Goal: Task Accomplishment & Management: Complete application form

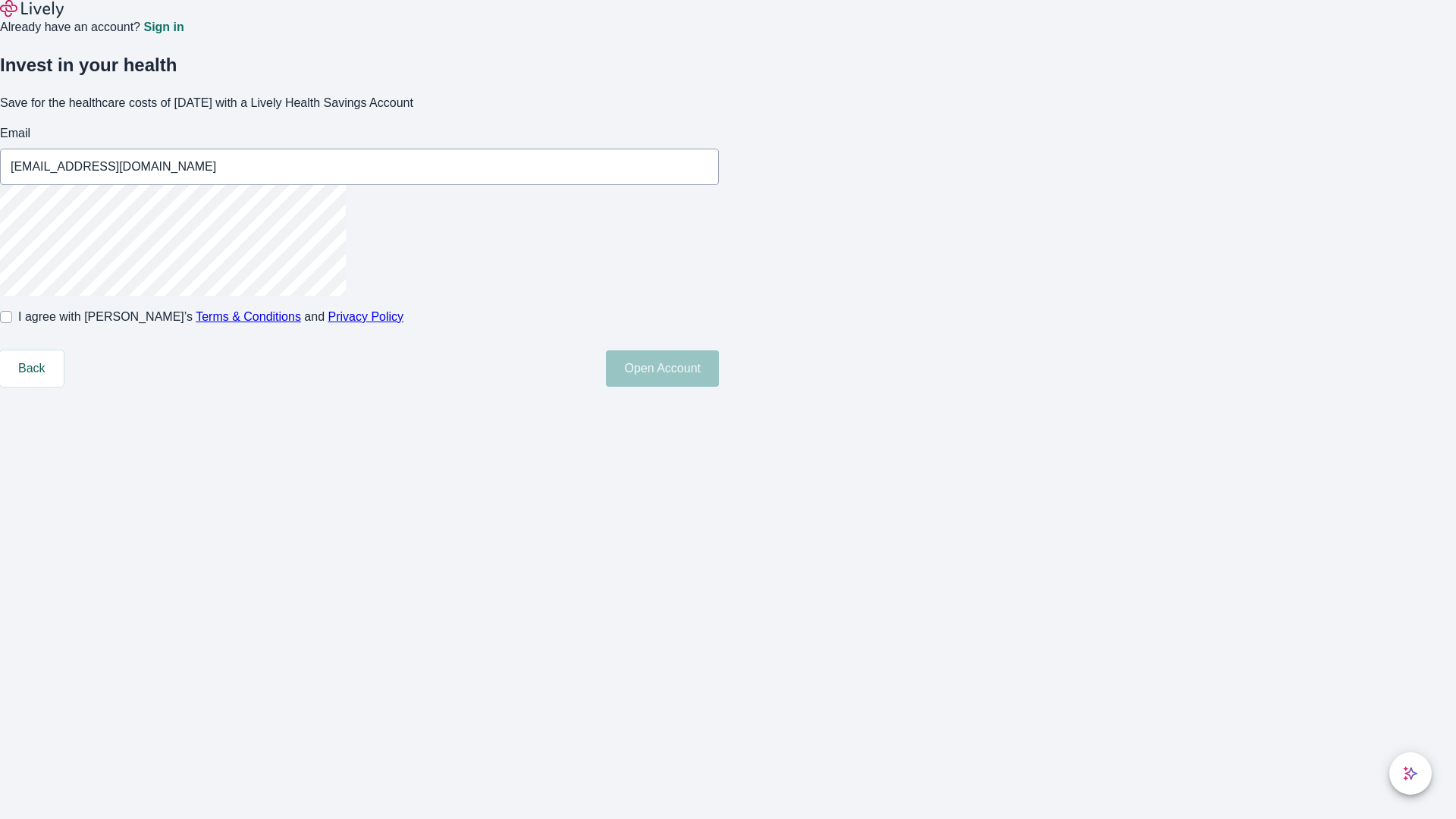
click at [12, 323] on input "I agree with Lively’s Terms & Conditions and Privacy Policy" at bounding box center [6, 317] width 12 height 12
checkbox input "true"
click at [719, 387] on button "Open Account" at bounding box center [662, 368] width 113 height 36
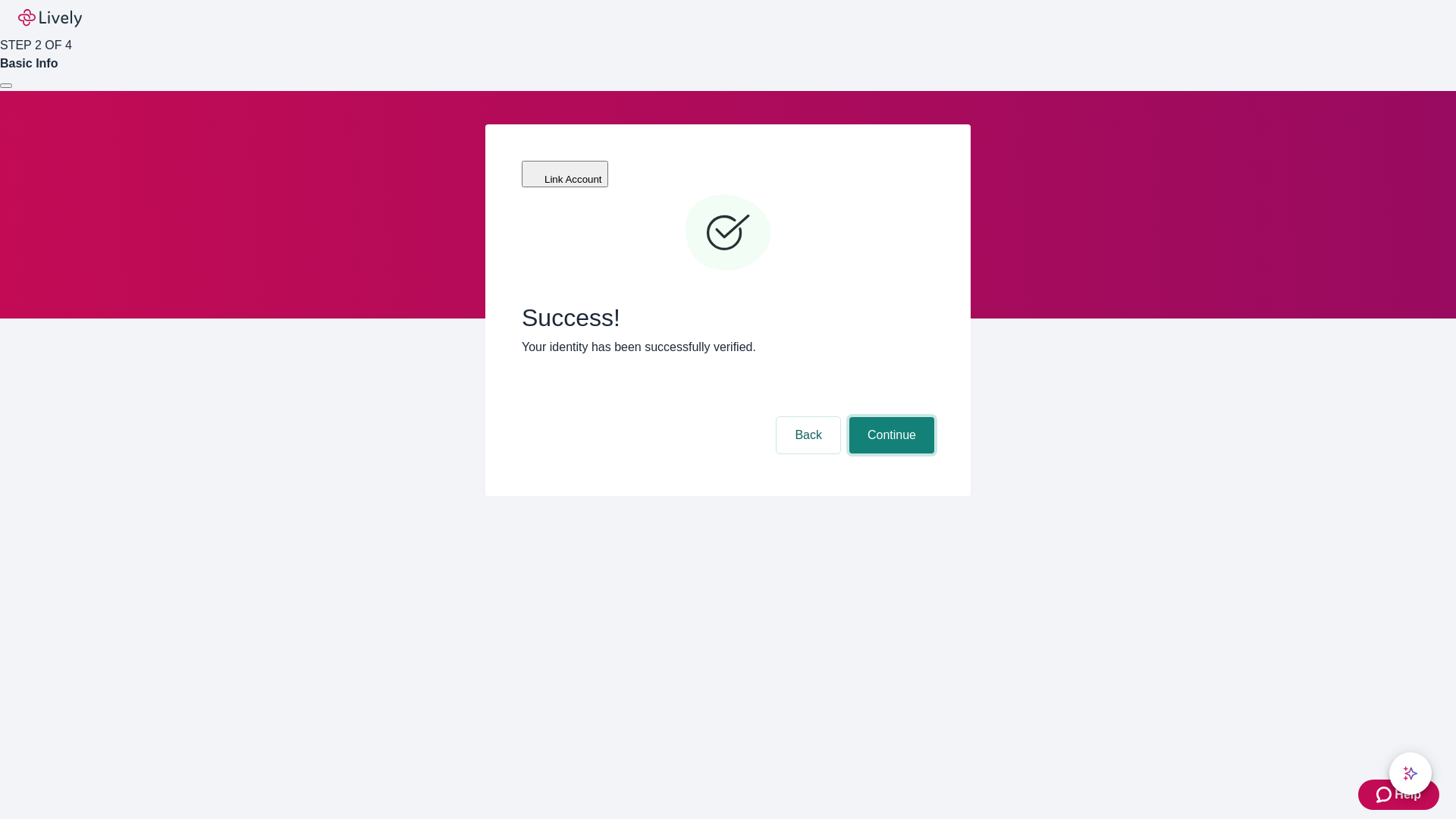
click at [890, 417] on button "Continue" at bounding box center [892, 435] width 85 height 36
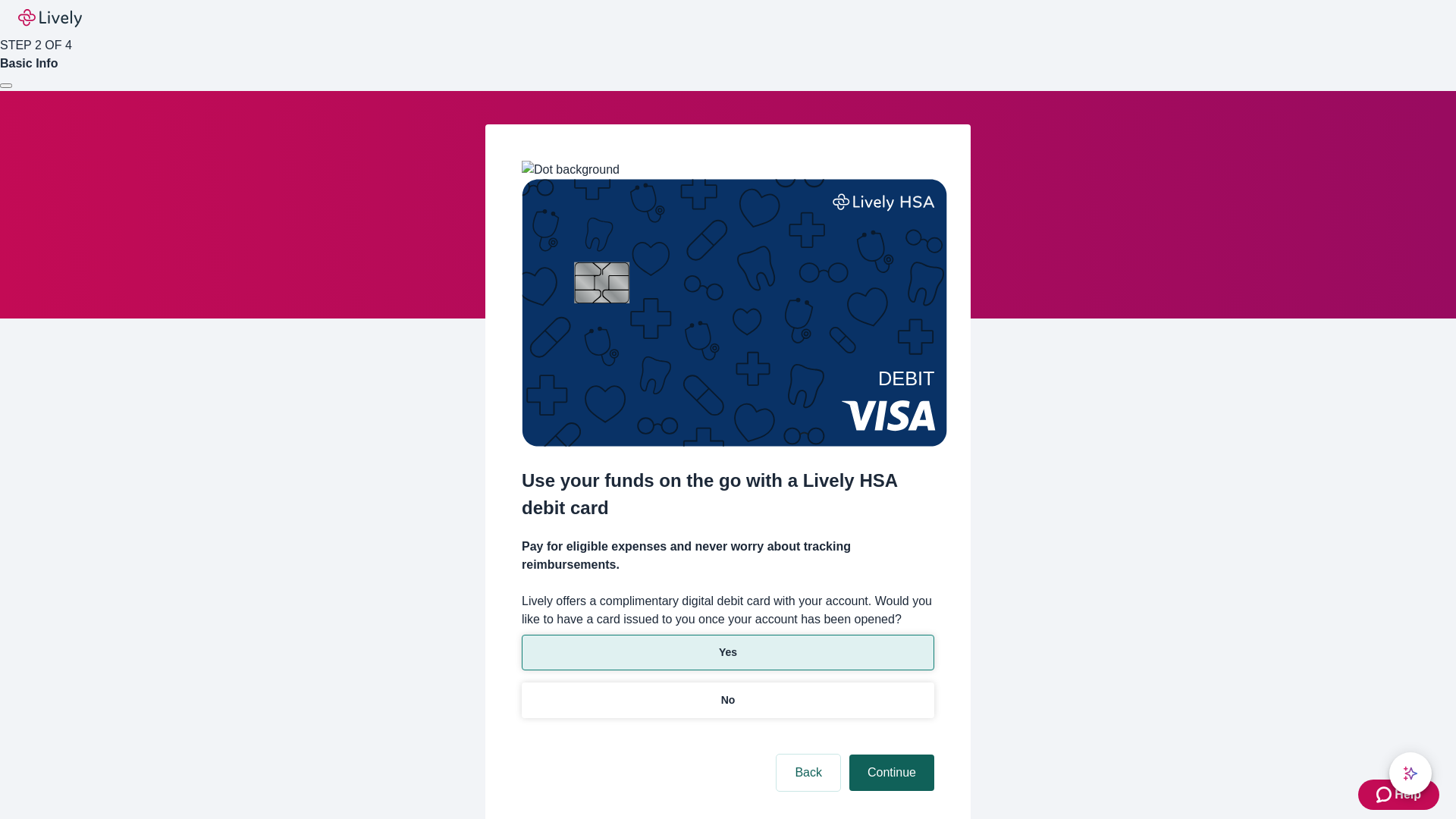
click at [728, 645] on p "Yes" at bounding box center [728, 653] width 18 height 16
click at [890, 755] on button "Continue" at bounding box center [892, 772] width 85 height 36
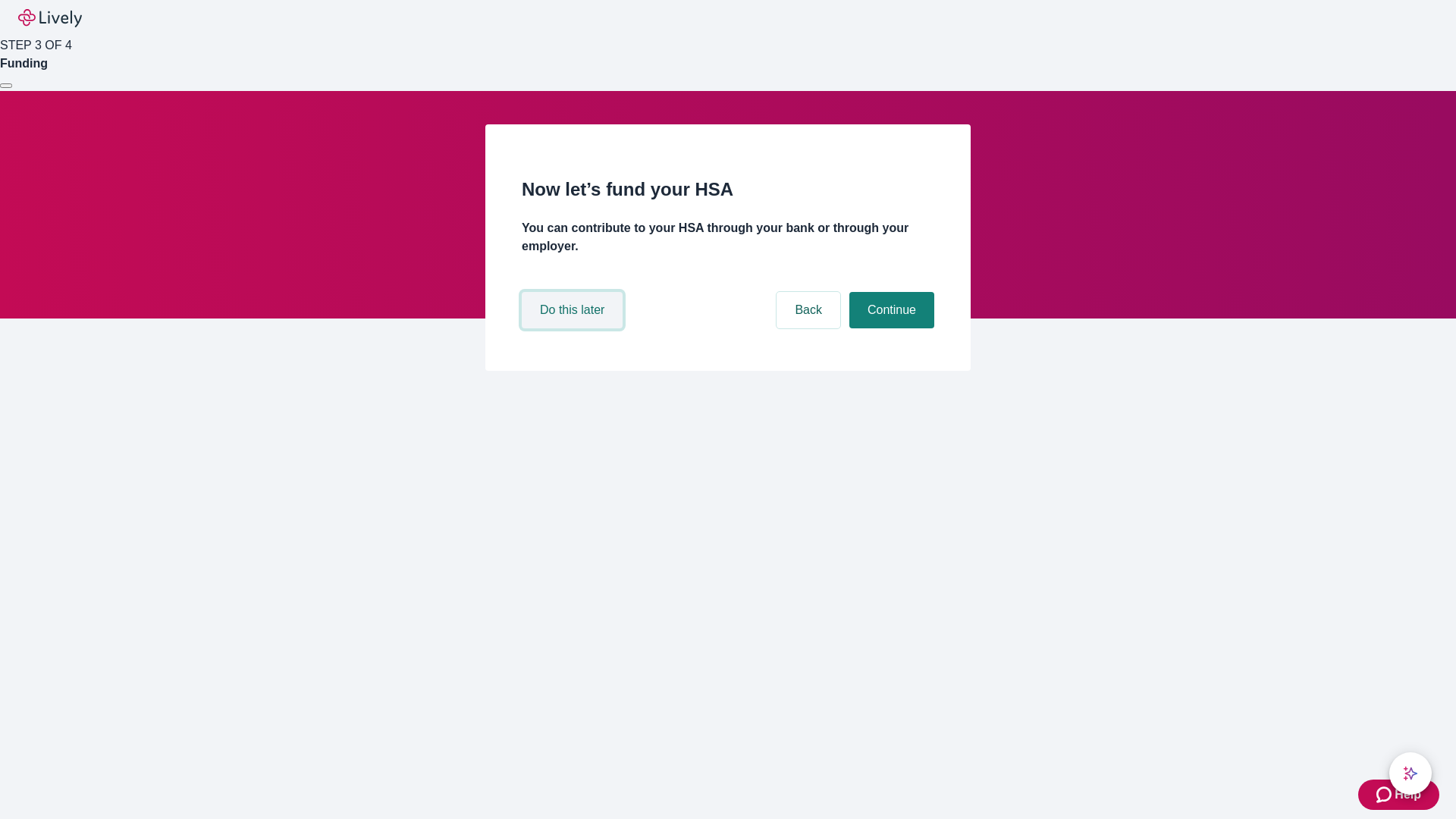
click at [574, 328] on button "Do this later" at bounding box center [572, 309] width 100 height 36
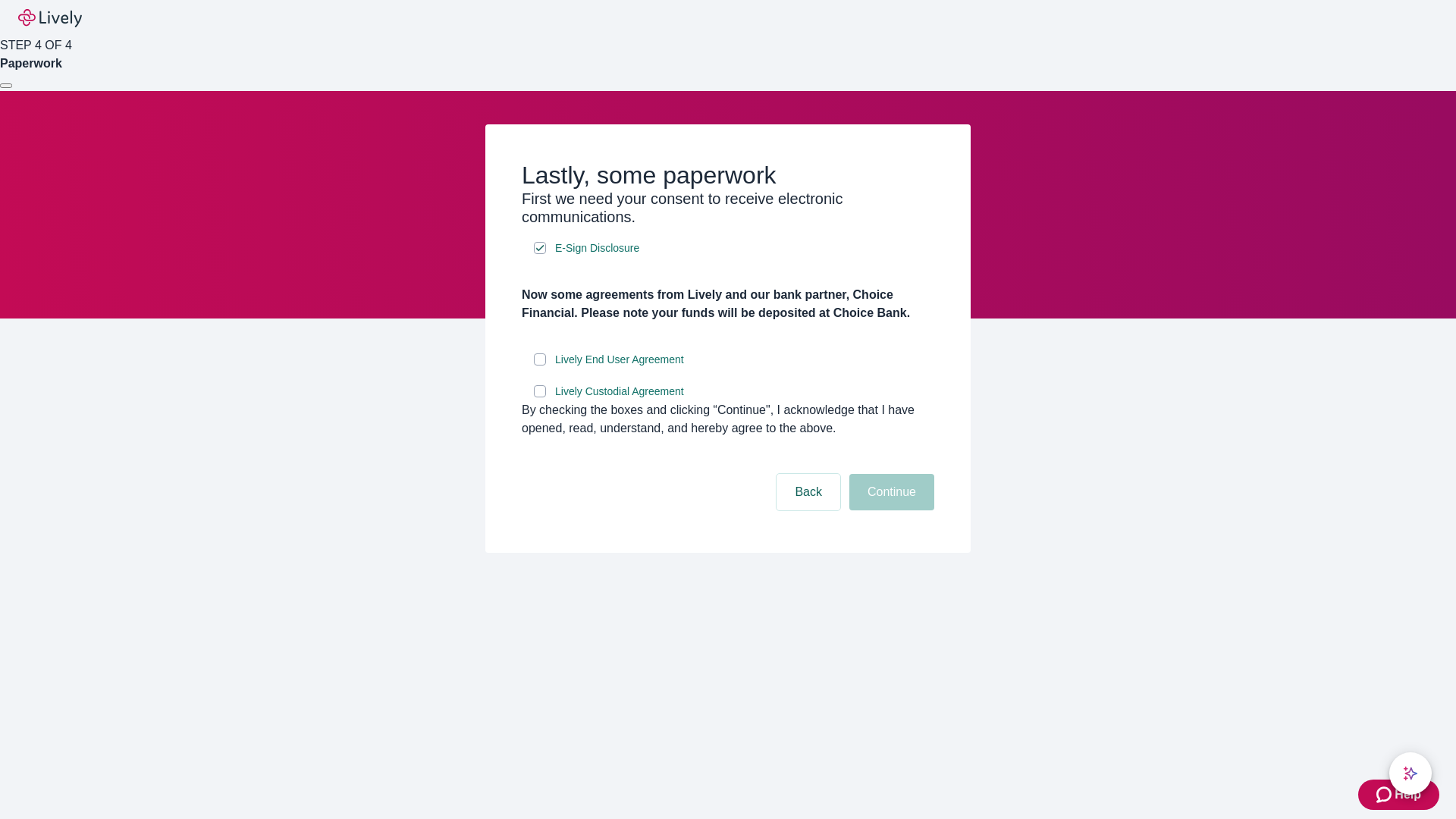
click at [540, 366] on input "Lively End User Agreement" at bounding box center [539, 359] width 12 height 12
checkbox input "true"
click at [540, 397] on input "Lively Custodial Agreement" at bounding box center [539, 391] width 12 height 12
checkbox input "true"
click at [890, 510] on button "Continue" at bounding box center [892, 492] width 85 height 36
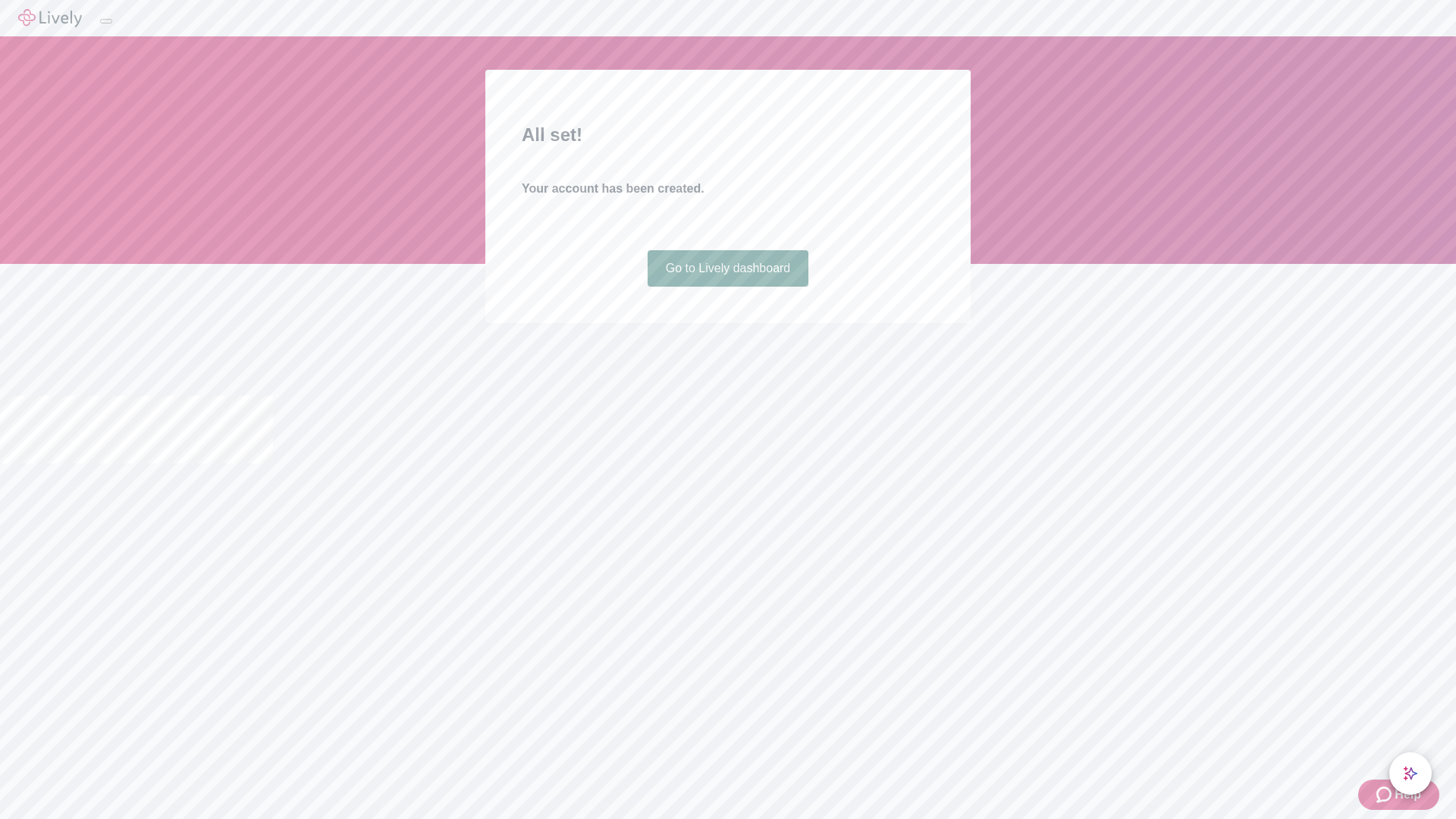
click at [728, 287] on link "Go to Lively dashboard" at bounding box center [728, 268] width 162 height 36
